Goal: Navigation & Orientation: Find specific page/section

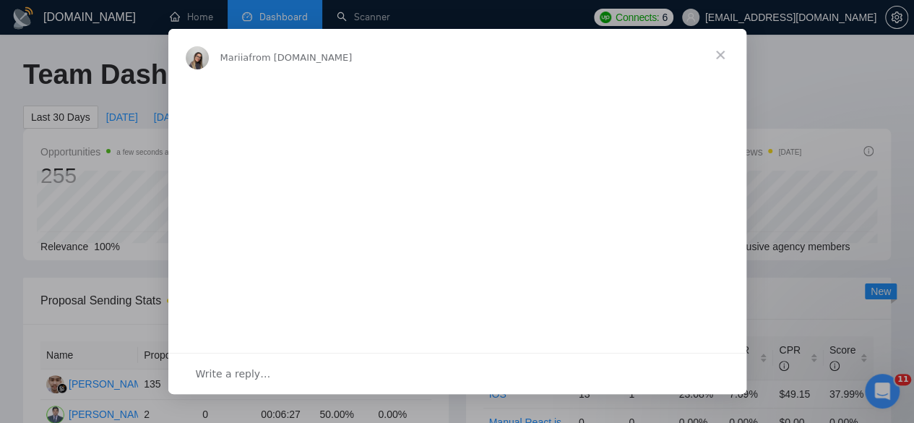
click at [711, 53] on span "Close" at bounding box center [720, 55] width 52 height 52
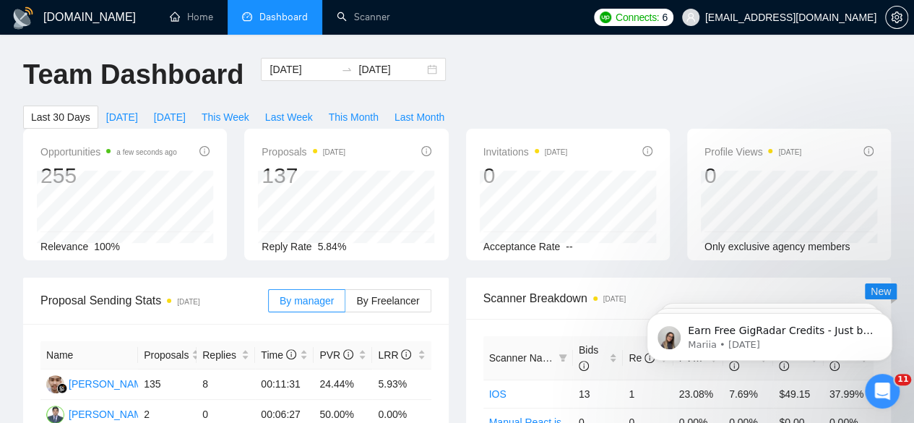
click at [70, 12] on h1 "[DOMAIN_NAME]" at bounding box center [89, 17] width 92 height 35
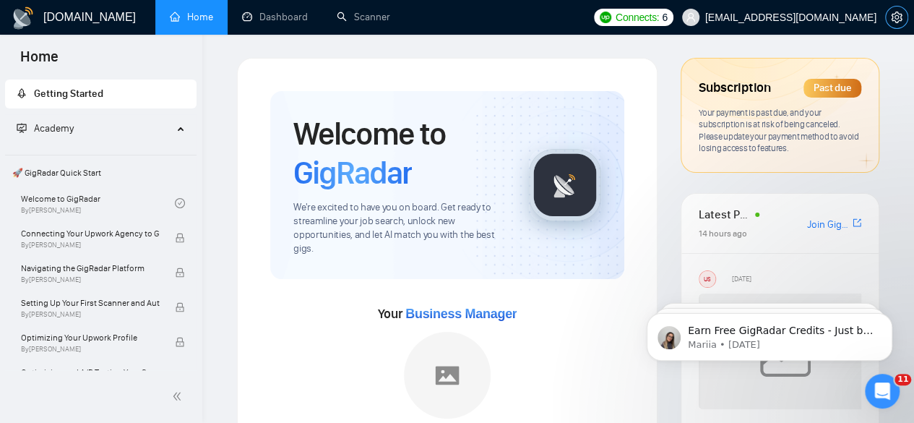
click at [896, 17] on icon "setting" at bounding box center [897, 18] width 12 height 12
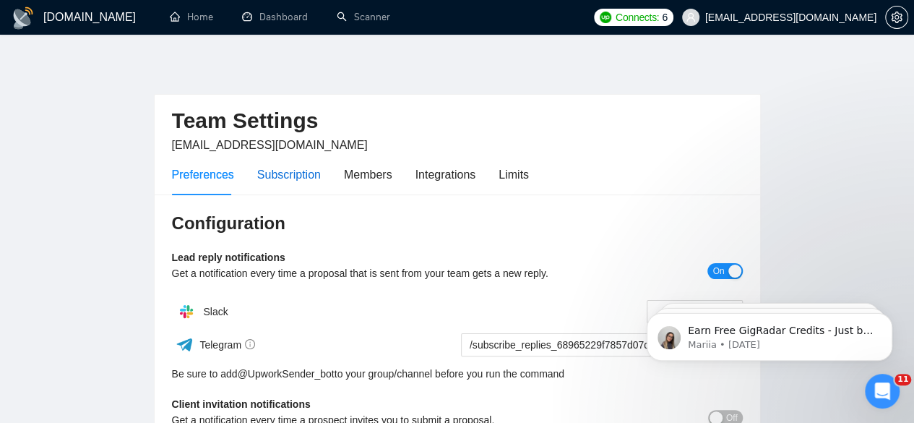
click at [285, 180] on div "Subscription" at bounding box center [289, 174] width 64 height 18
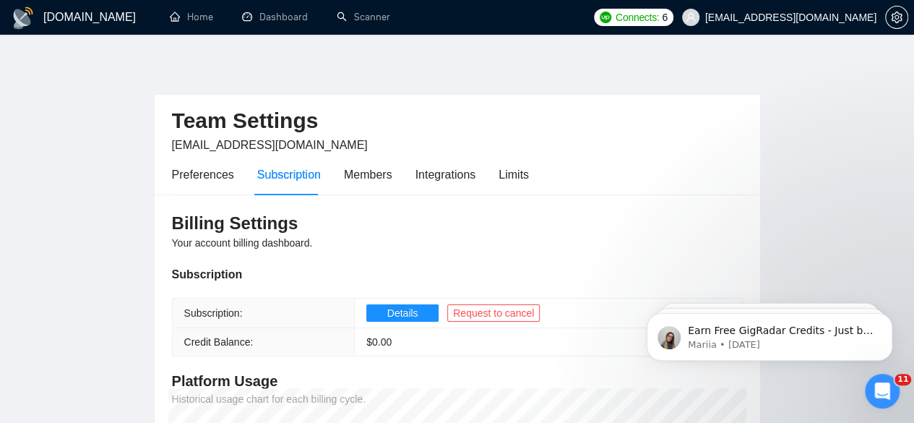
click at [910, 47] on div "[DOMAIN_NAME] Home Dashboard Scanner Connects: 6 [EMAIL_ADDRESS][DOMAIN_NAME] T…" at bounding box center [457, 376] width 914 height 753
click at [355, 168] on div "Members" at bounding box center [368, 174] width 48 height 18
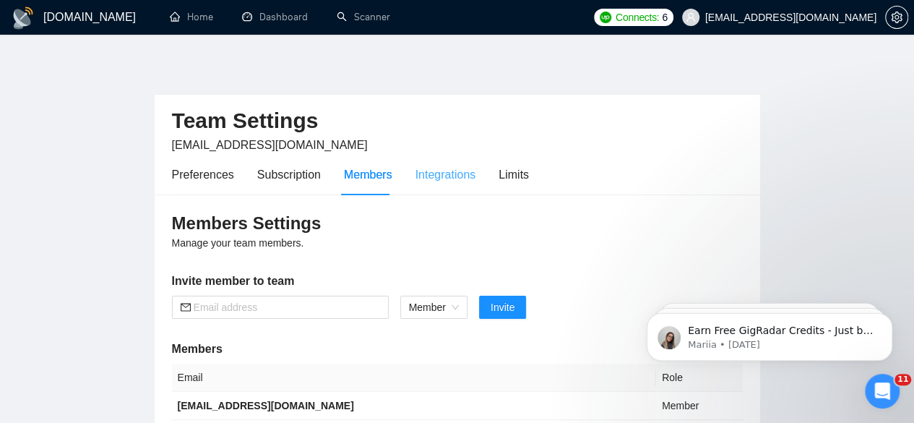
click at [434, 189] on div "Integrations" at bounding box center [445, 174] width 61 height 41
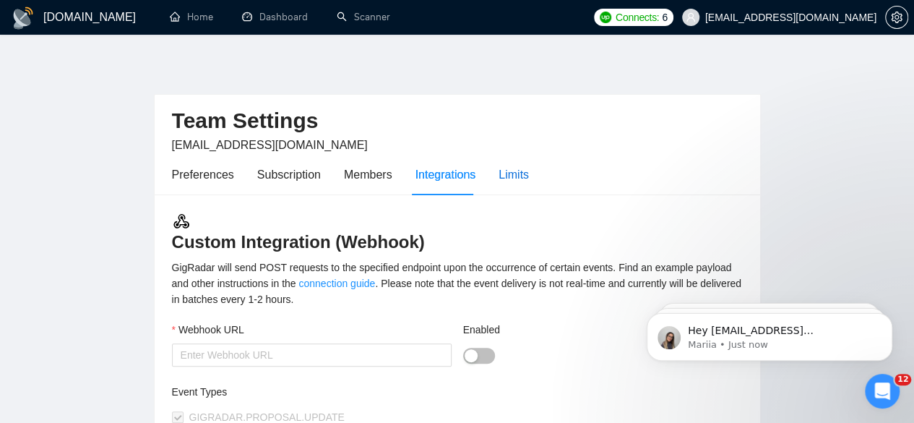
click at [504, 175] on div "Limits" at bounding box center [513, 174] width 30 height 18
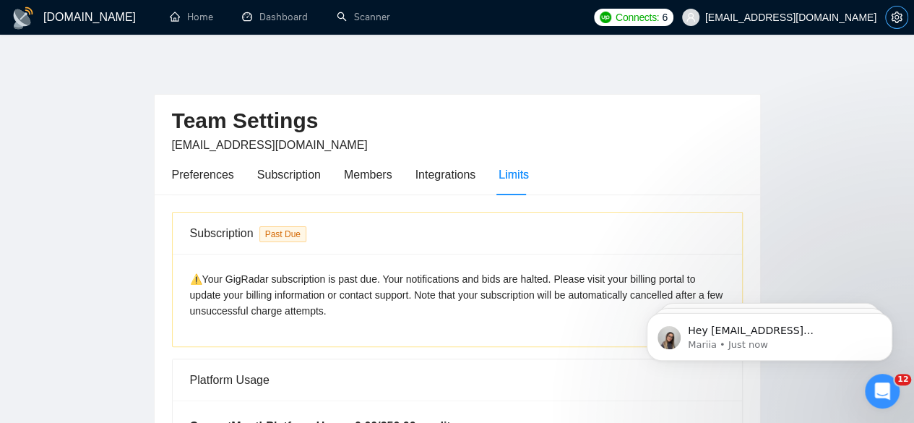
click at [900, 8] on button "button" at bounding box center [896, 17] width 23 height 23
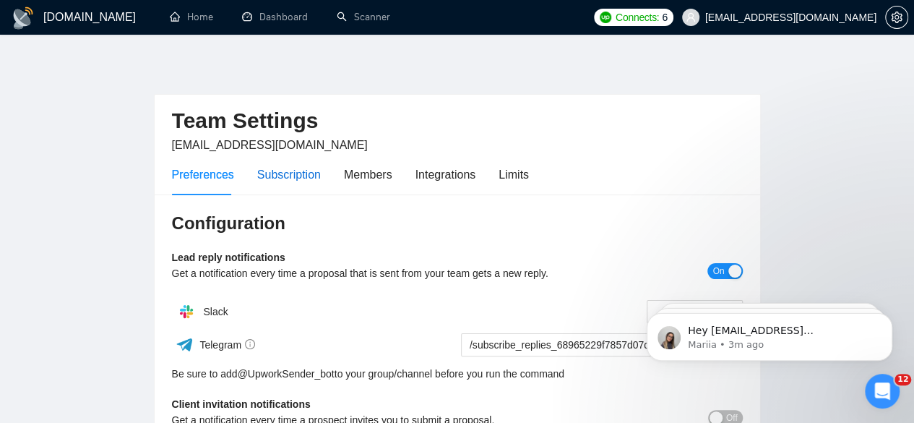
click at [303, 170] on div "Subscription" at bounding box center [289, 174] width 64 height 18
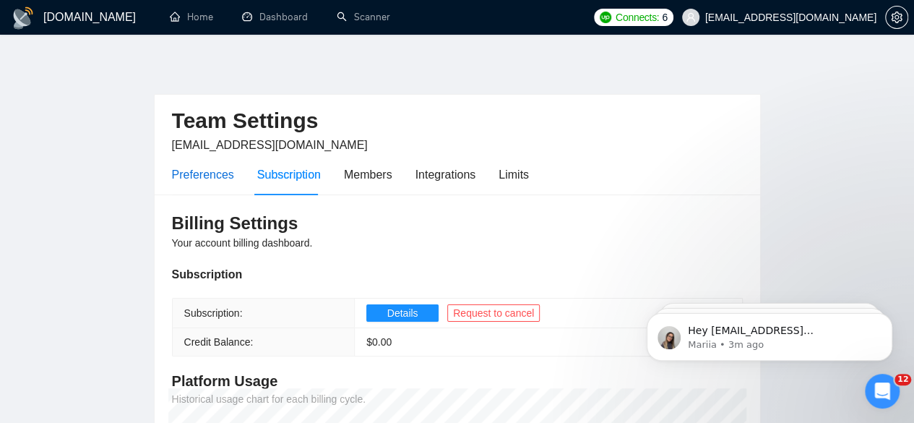
click at [194, 176] on div "Preferences" at bounding box center [203, 174] width 62 height 18
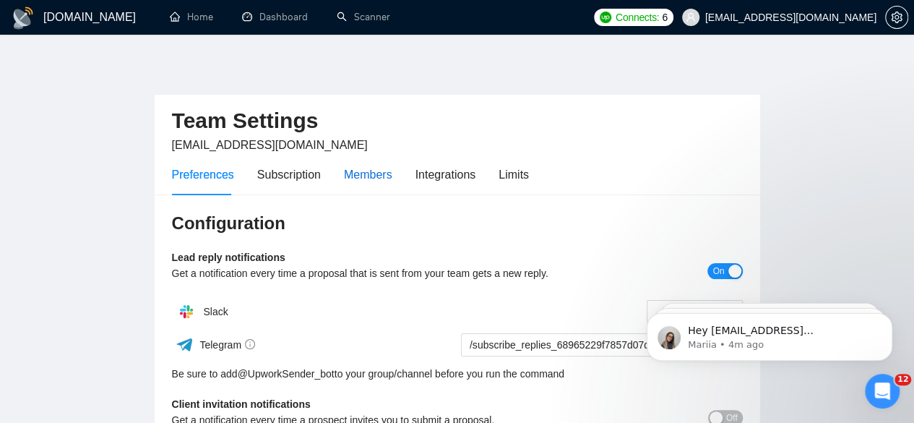
click at [379, 170] on div "Members" at bounding box center [368, 174] width 48 height 18
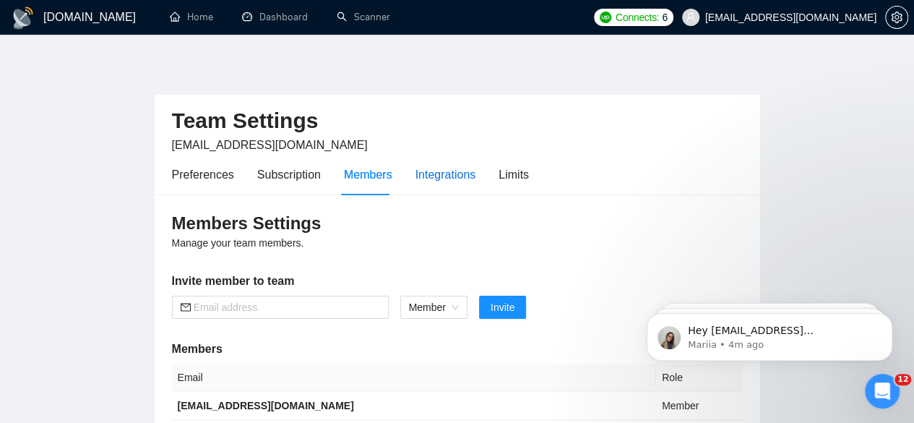
click at [419, 170] on div "Integrations" at bounding box center [445, 174] width 61 height 18
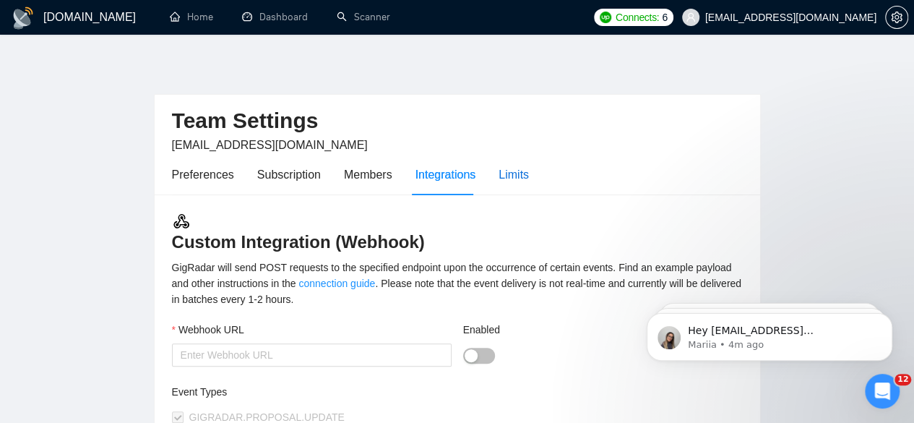
click at [506, 168] on div "Limits" at bounding box center [513, 174] width 30 height 18
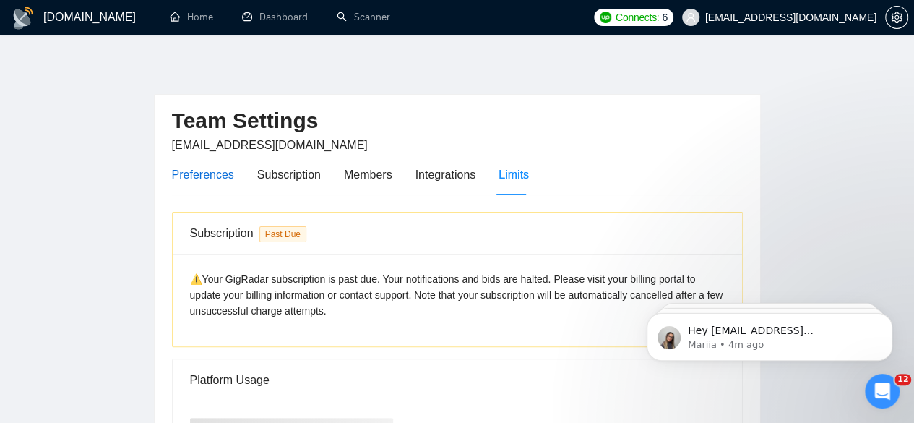
click at [188, 170] on div "Preferences" at bounding box center [203, 174] width 62 height 18
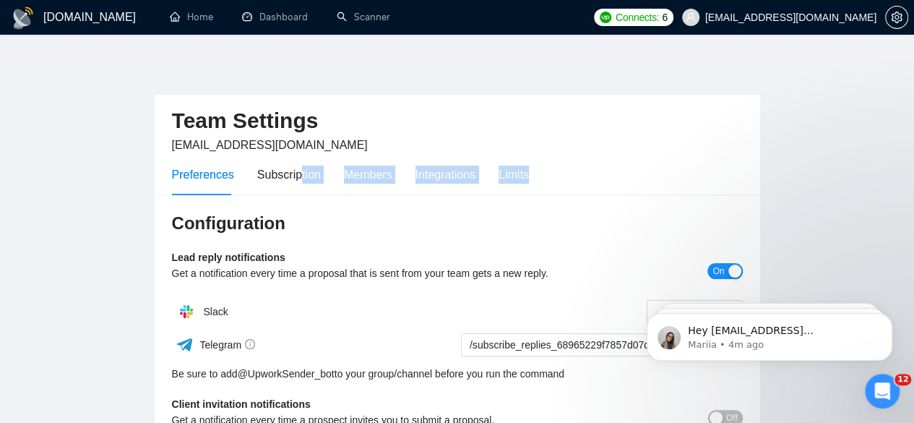
drag, startPoint x: 298, startPoint y: 164, endPoint x: 591, endPoint y: 181, distance: 293.8
click at [591, 181] on div "Preferences Subscription Members Integrations Limits" at bounding box center [457, 174] width 571 height 41
click at [290, 167] on div "Subscription" at bounding box center [289, 174] width 64 height 18
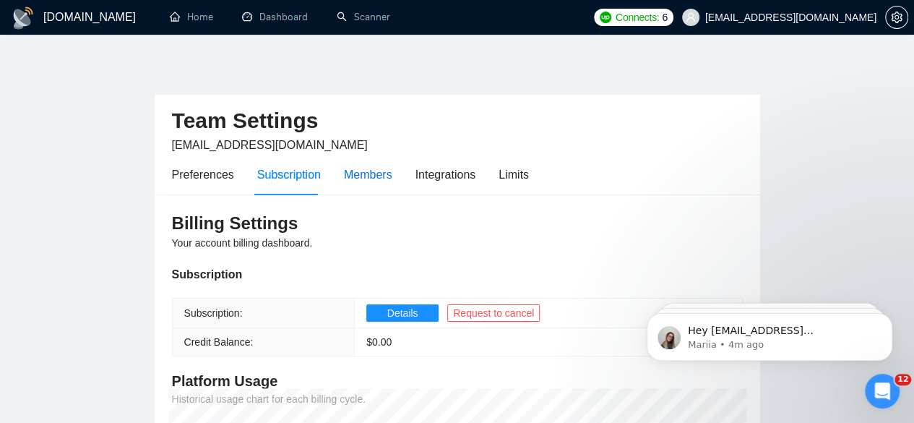
click at [369, 167] on div "Members" at bounding box center [368, 174] width 48 height 18
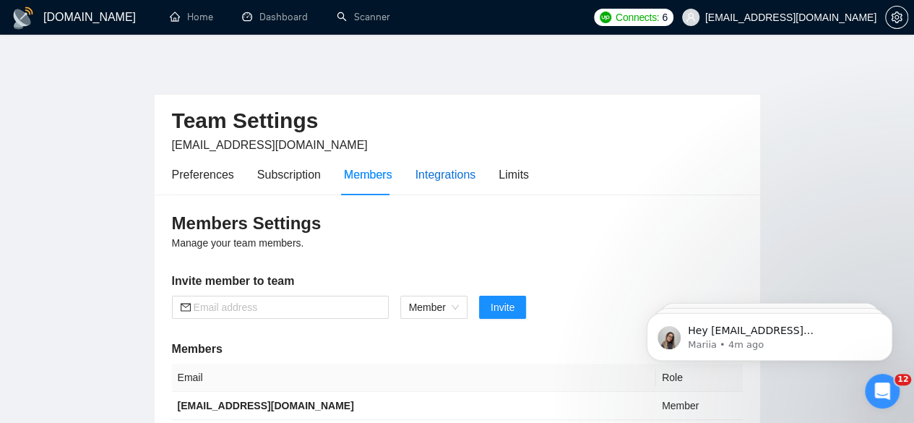
click at [435, 167] on div "Integrations" at bounding box center [445, 174] width 61 height 18
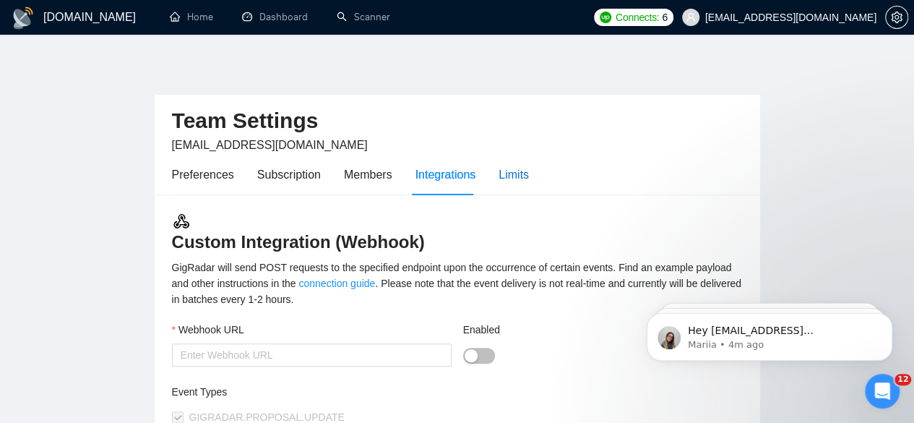
click at [504, 181] on div "Limits" at bounding box center [513, 174] width 30 height 18
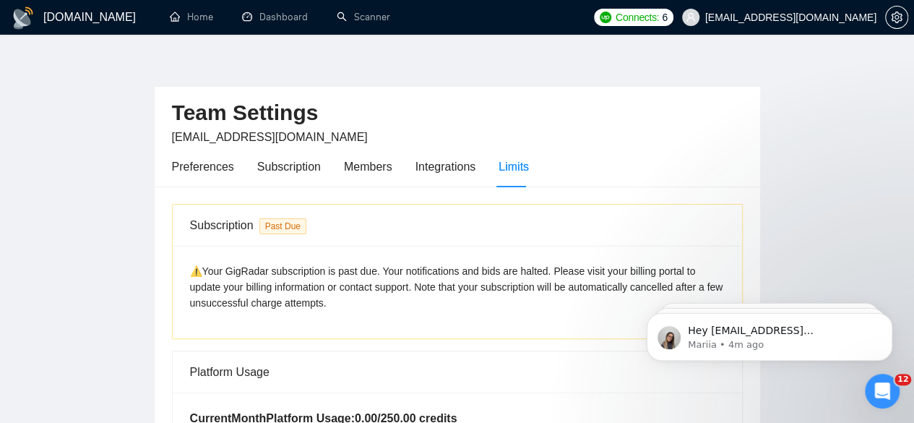
scroll to position [274, 0]
